Goal: Information Seeking & Learning: Learn about a topic

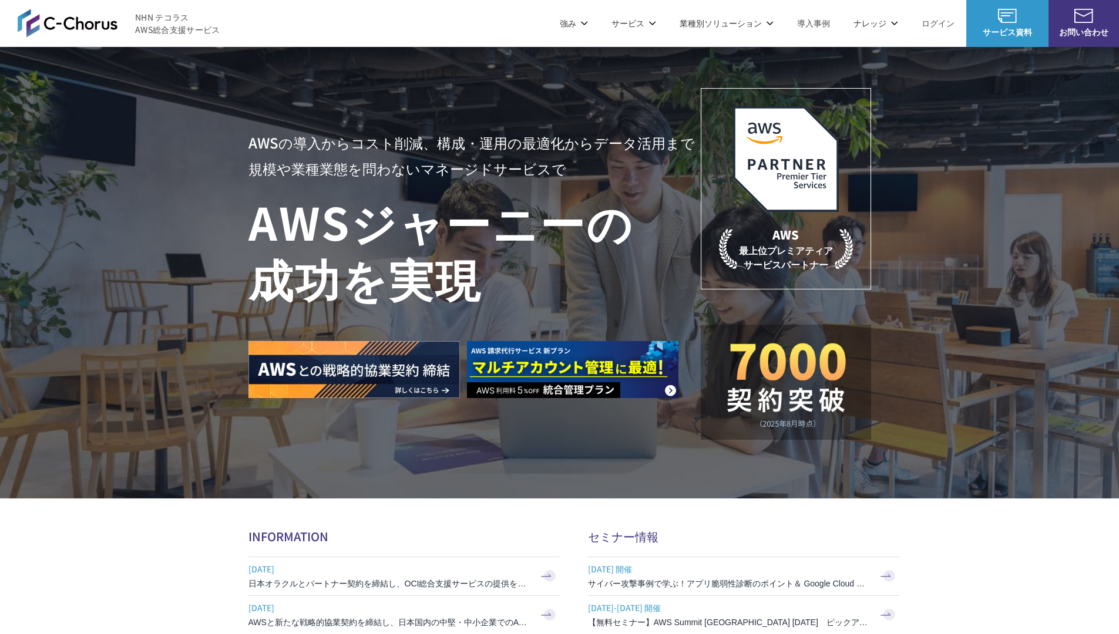
scroll to position [3517, 0]
